Goal: Find specific page/section: Find specific page/section

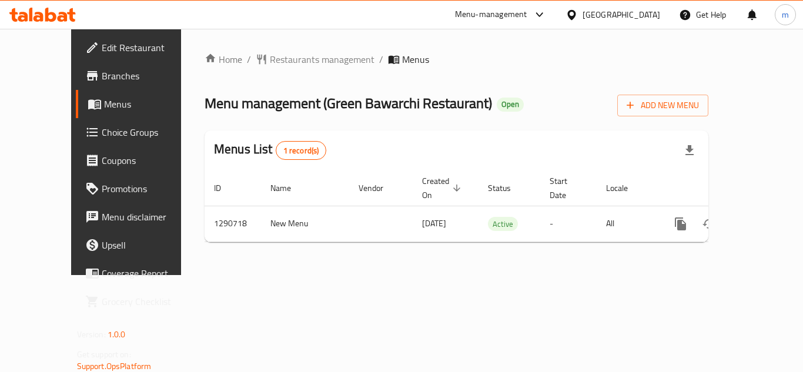
click at [51, 13] on icon at bounding box center [50, 15] width 11 height 14
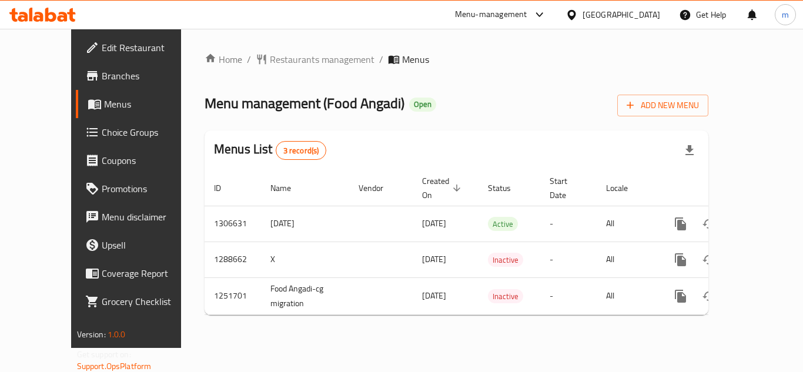
click at [56, 14] on icon at bounding box center [42, 15] width 66 height 14
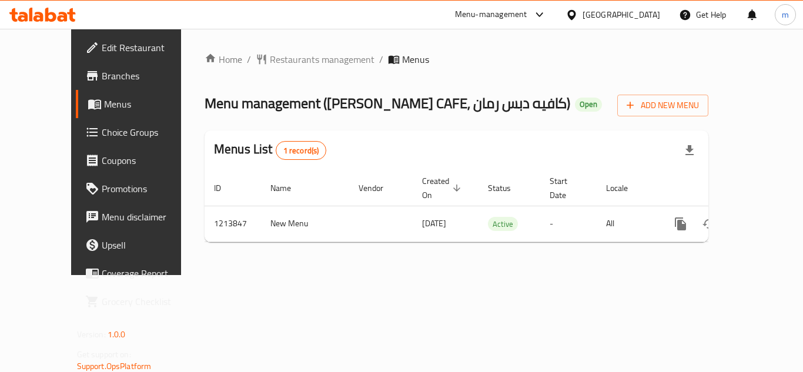
click at [47, 15] on icon at bounding box center [50, 15] width 11 height 14
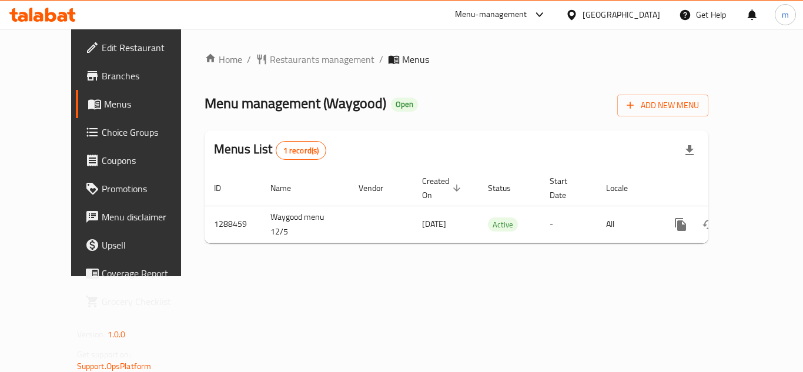
click at [51, 27] on div "Menu-management Kuwait Get Help m" at bounding box center [401, 15] width 803 height 28
click at [51, 11] on icon at bounding box center [42, 15] width 66 height 14
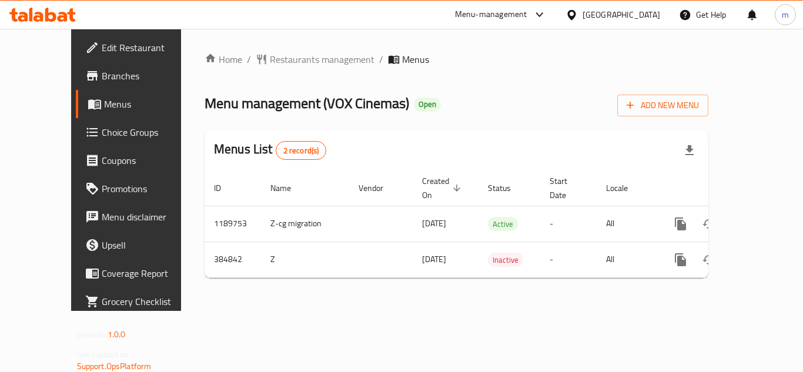
click at [56, 15] on icon at bounding box center [42, 15] width 66 height 14
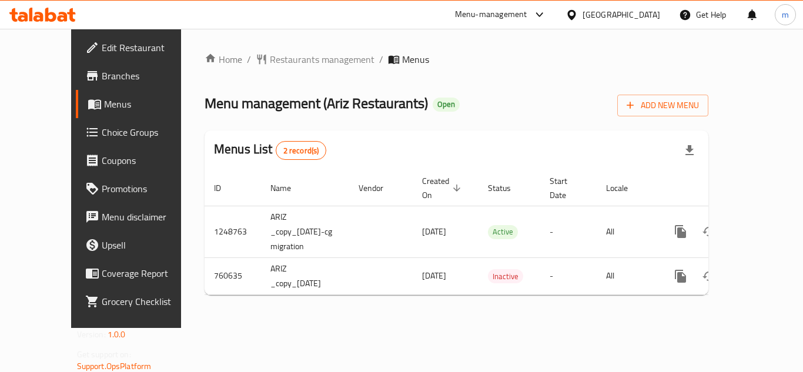
click at [68, 16] on icon at bounding box center [42, 15] width 66 height 14
